Goal: Information Seeking & Learning: Learn about a topic

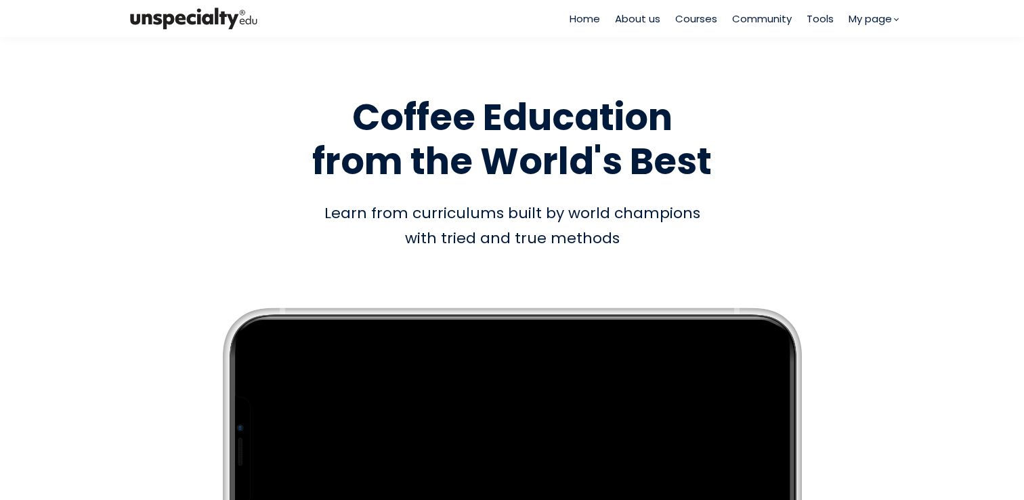
click at [696, 22] on span "Courses" at bounding box center [696, 19] width 42 height 16
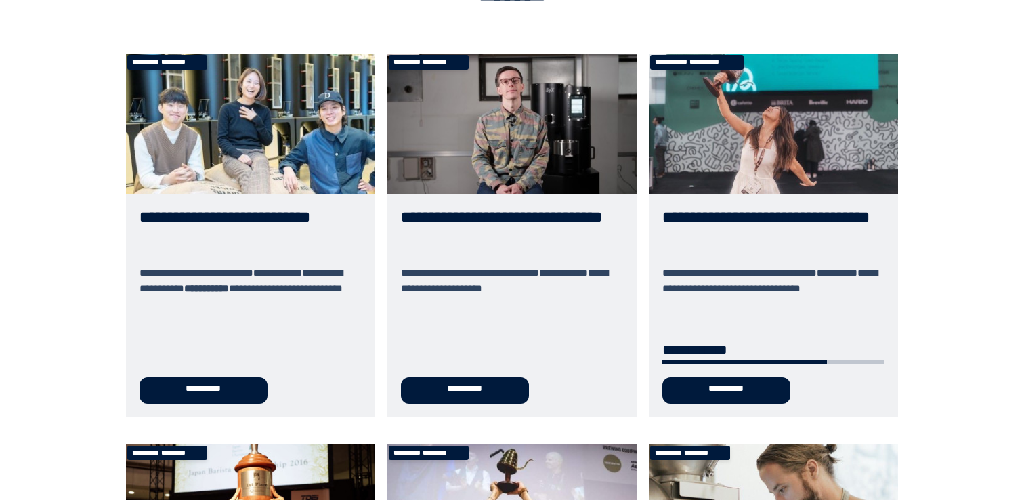
scroll to position [121, 0]
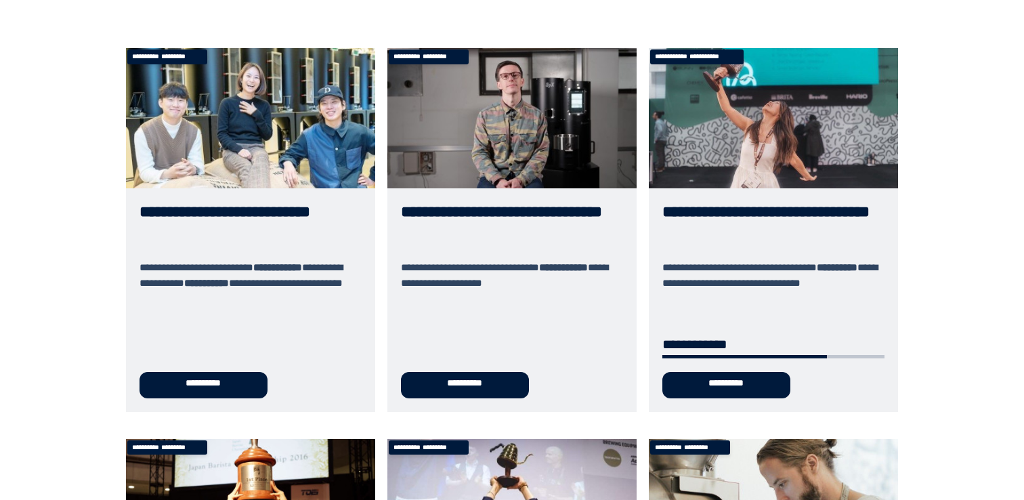
click at [737, 218] on link "**********" at bounding box center [773, 229] width 249 height 363
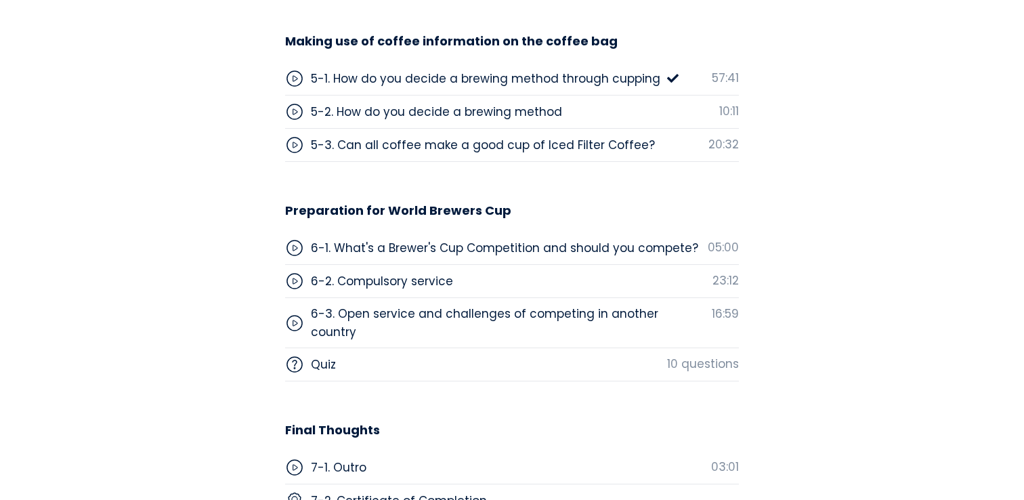
scroll to position [4580, 0]
click at [463, 73] on div "5-1. How do you decide a brewing method through cupping" at bounding box center [485, 78] width 349 height 18
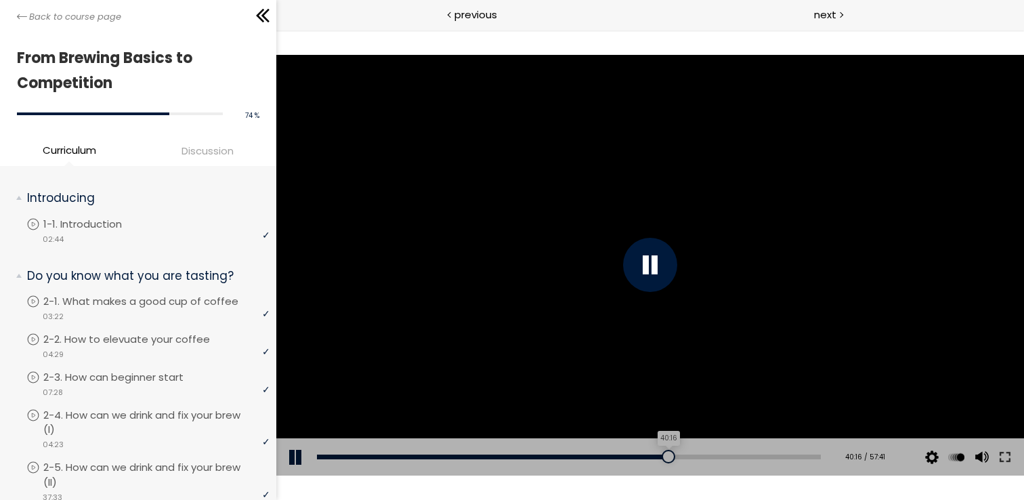
click at [662, 456] on div at bounding box center [669, 457] width 14 height 14
click at [668, 458] on div at bounding box center [675, 457] width 14 height 14
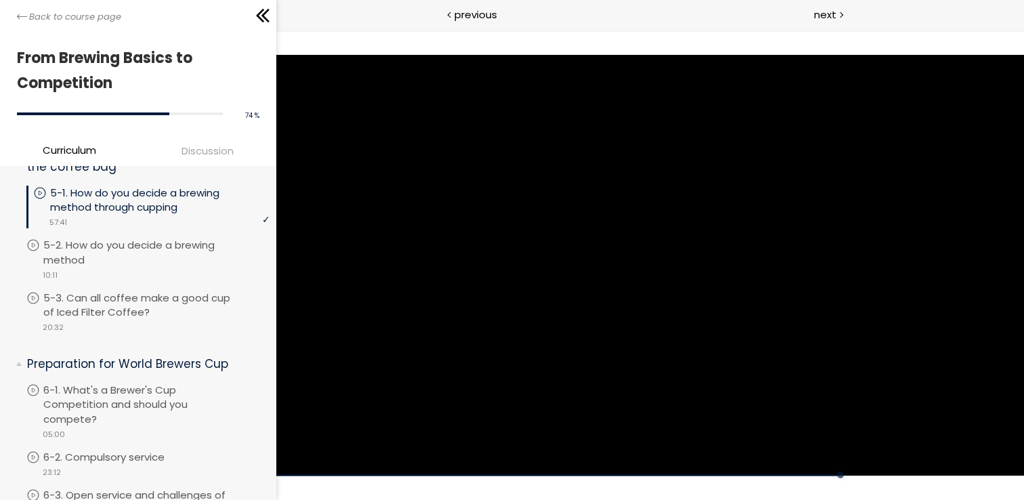
scroll to position [1310, 0]
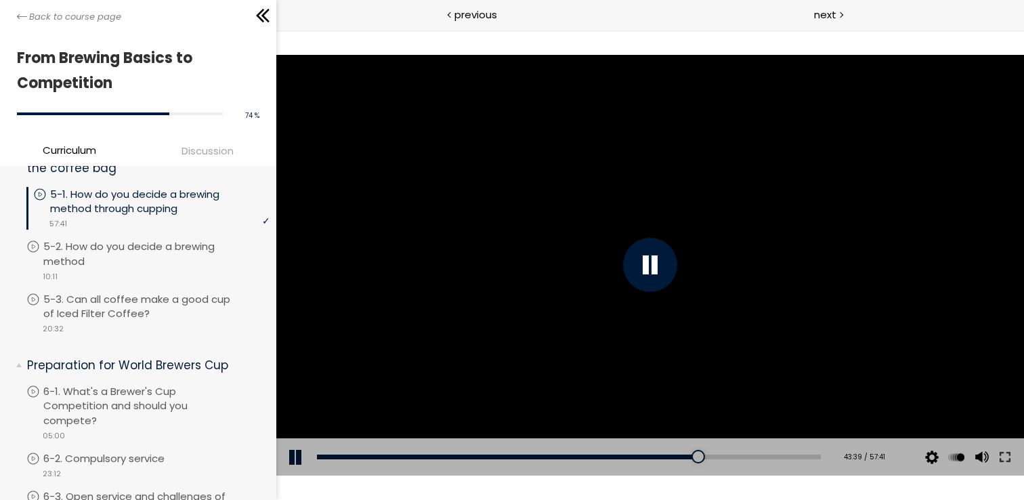
click at [464, 192] on div at bounding box center [650, 265] width 748 height 421
click at [529, 232] on div at bounding box center [650, 265] width 748 height 421
click at [530, 232] on div at bounding box center [650, 265] width 748 height 421
click at [532, 227] on div at bounding box center [650, 265] width 748 height 421
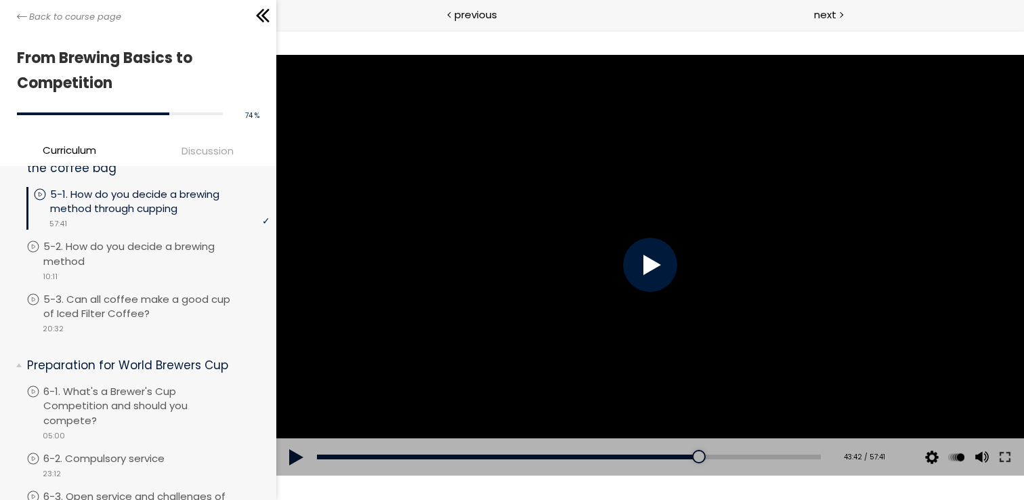
click at [532, 227] on div at bounding box center [650, 265] width 748 height 421
click at [558, 232] on div at bounding box center [650, 265] width 748 height 421
click at [528, 253] on div at bounding box center [650, 265] width 748 height 421
click at [501, 257] on div at bounding box center [650, 265] width 748 height 421
click at [501, 258] on div at bounding box center [650, 265] width 748 height 421
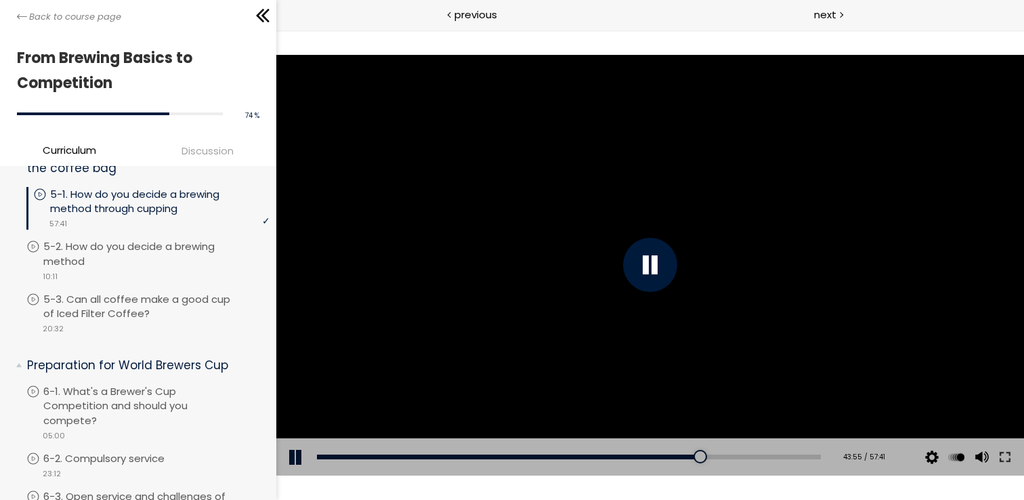
click at [509, 253] on div at bounding box center [650, 265] width 748 height 421
click at [525, 244] on div at bounding box center [650, 265] width 748 height 421
click at [496, 144] on div at bounding box center [650, 265] width 748 height 421
